Goal: Information Seeking & Learning: Find specific page/section

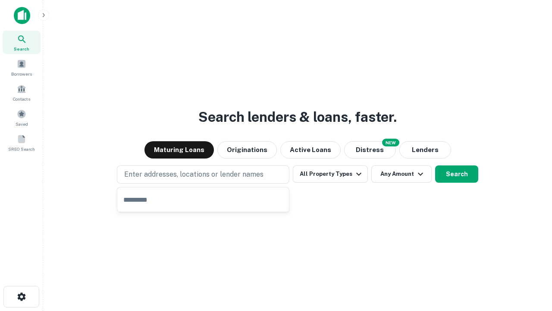
type input "**********"
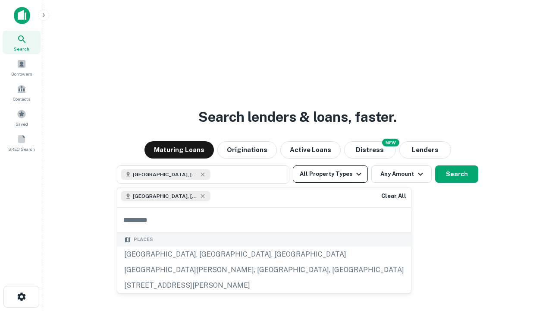
click at [330, 174] on button "All Property Types" at bounding box center [330, 173] width 75 height 17
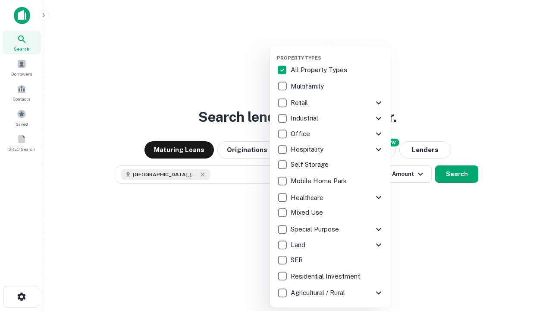
click at [337, 52] on button "button" at bounding box center [337, 52] width 121 height 0
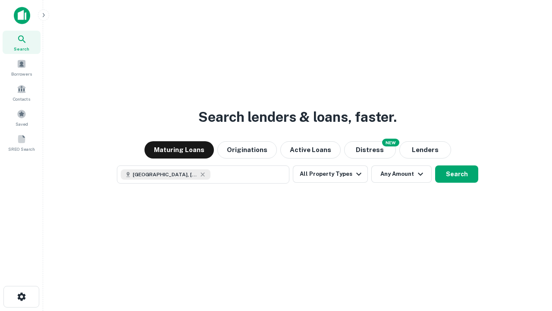
scroll to position [14, 0]
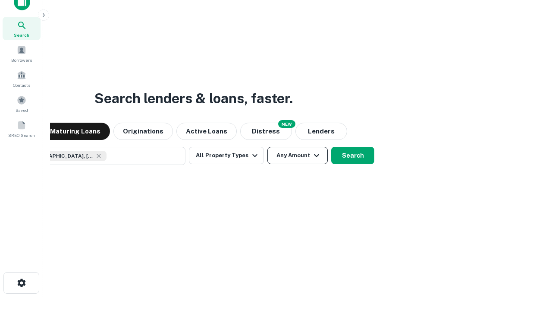
click at [267, 147] on button "Any Amount" at bounding box center [297, 155] width 60 height 17
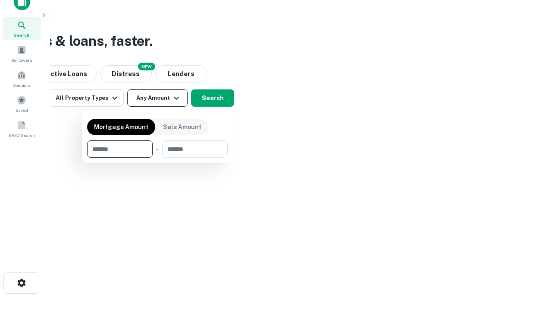
type input "*******"
click at [157, 157] on button "button" at bounding box center [157, 157] width 141 height 0
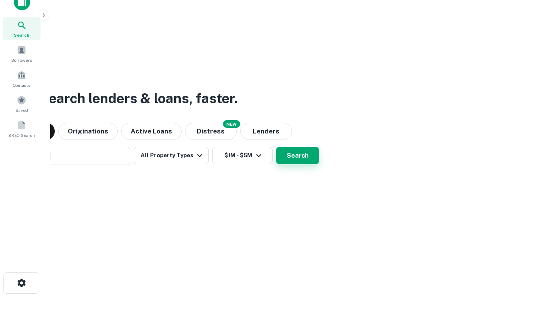
click at [276, 147] on button "Search" at bounding box center [297, 155] width 43 height 17
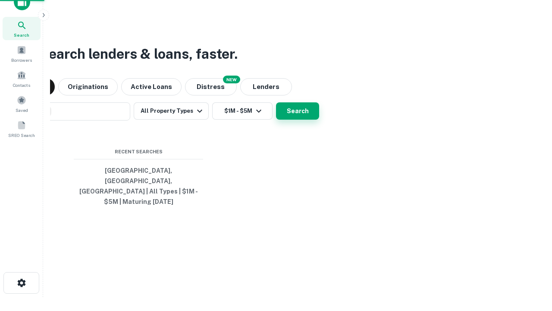
scroll to position [28, 244]
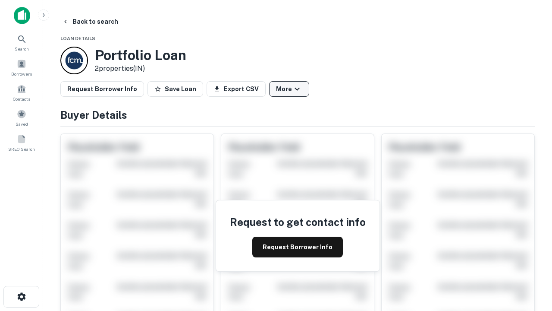
click at [289, 89] on button "More" at bounding box center [289, 89] width 40 height 16
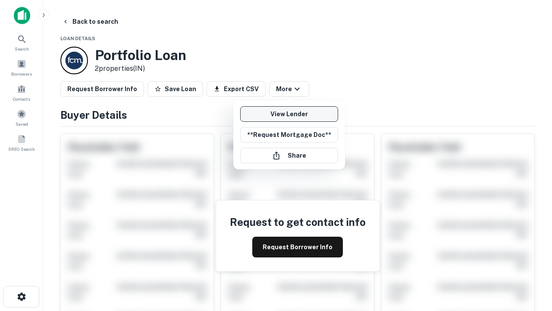
click at [289, 114] on link "View Lender" at bounding box center [289, 114] width 98 height 16
